Goal: Check status: Check status

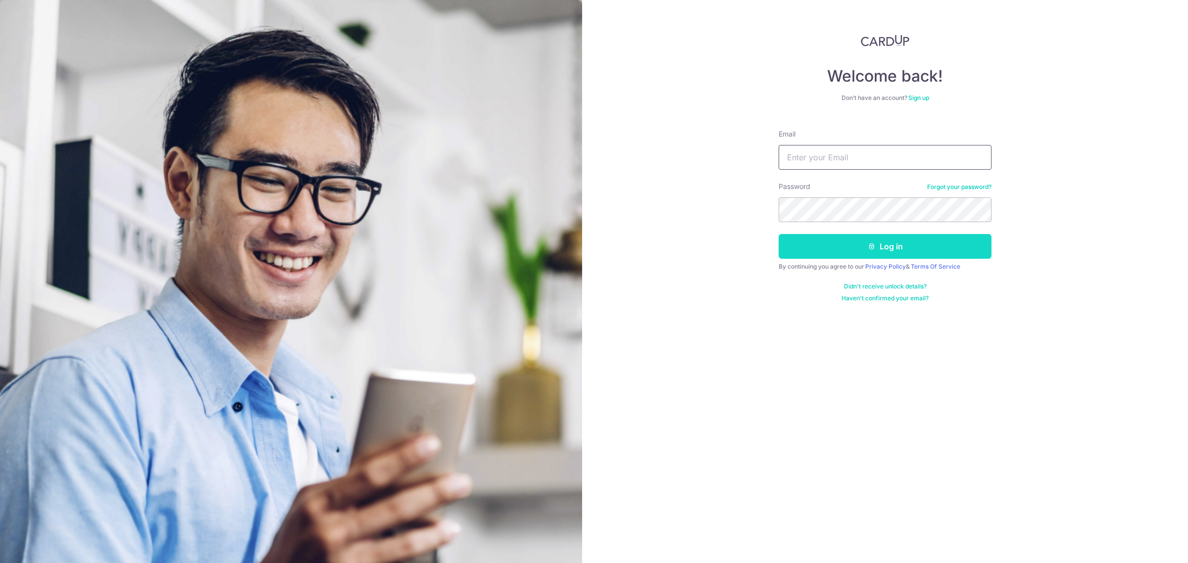
type input "[EMAIL_ADDRESS][DOMAIN_NAME]"
click at [869, 251] on button "Log in" at bounding box center [884, 246] width 213 height 25
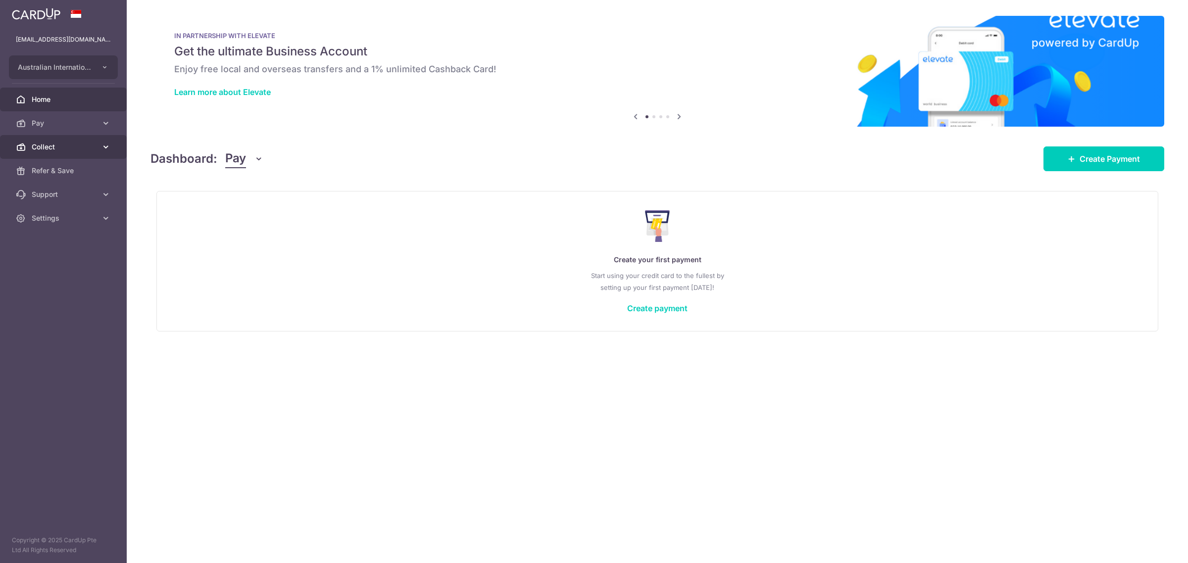
click at [52, 147] on span "Collect" at bounding box center [64, 147] width 65 height 10
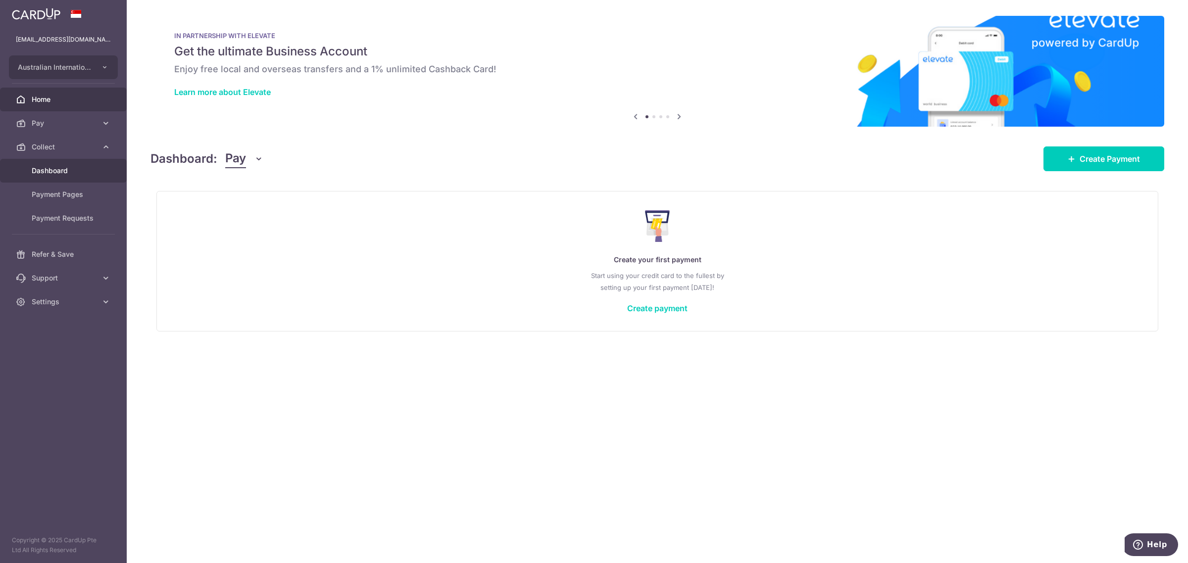
click at [68, 168] on span "Dashboard" at bounding box center [64, 171] width 65 height 10
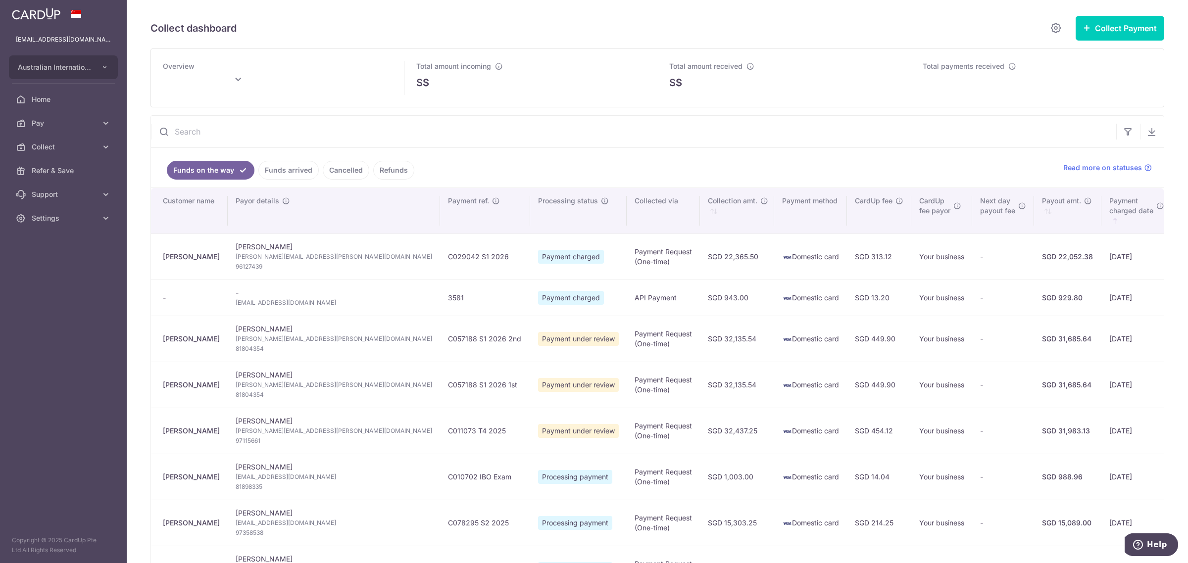
drag, startPoint x: 263, startPoint y: 127, endPoint x: 268, endPoint y: 131, distance: 6.7
click at [263, 127] on input "text" at bounding box center [633, 132] width 965 height 32
click at [422, 129] on input "text" at bounding box center [633, 132] width 965 height 32
click at [547, 183] on ul "Funds on the way Funds arrived Cancelled Refunds" at bounding box center [601, 168] width 900 height 40
click at [290, 173] on link "Funds arrived" at bounding box center [288, 170] width 60 height 19
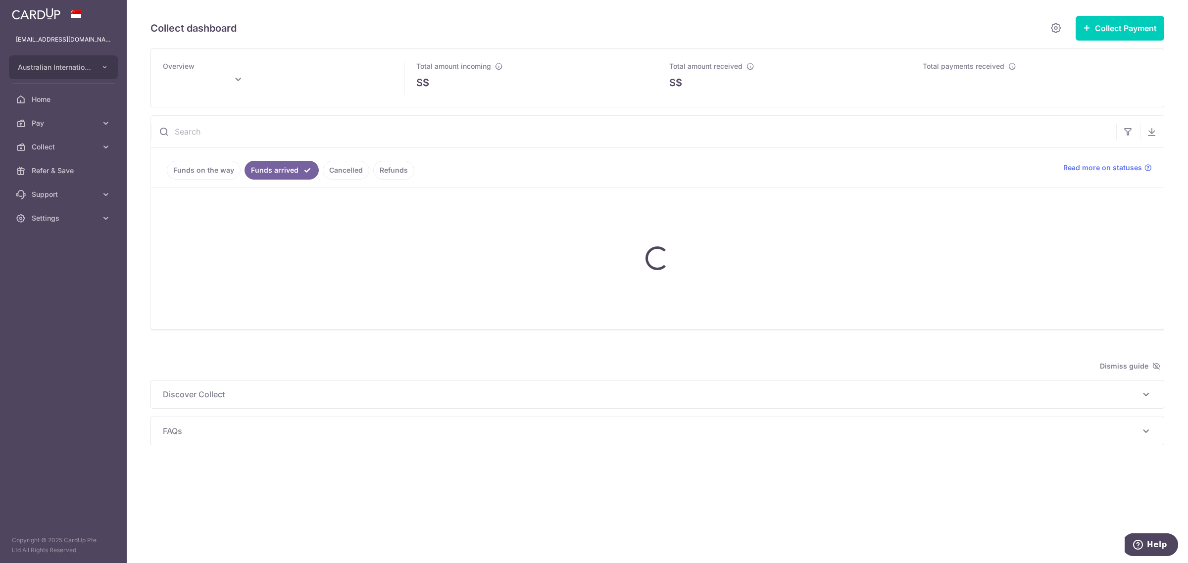
click at [228, 130] on input "text" at bounding box center [633, 132] width 965 height 32
type input "3571"
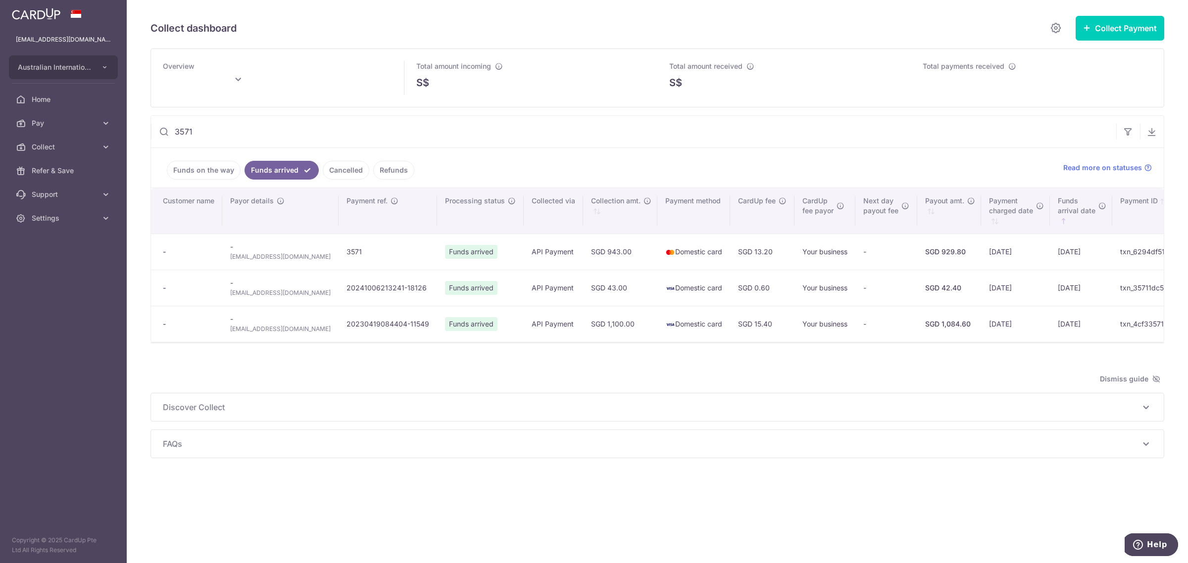
type input "October 2025"
type input "3571"
